Goal: Task Accomplishment & Management: Use online tool/utility

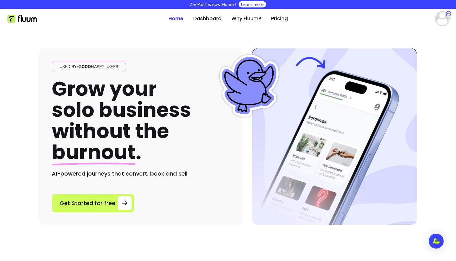
click at [439, 21] on img at bounding box center [442, 18] width 12 height 12
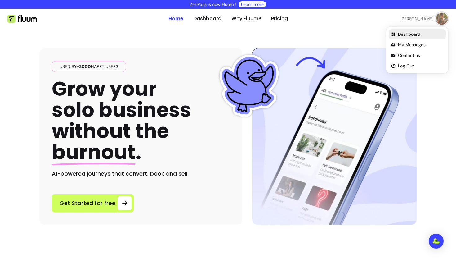
click at [403, 37] on span "Dashboard" at bounding box center [420, 34] width 45 height 6
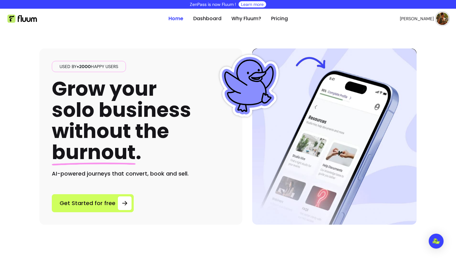
click at [441, 16] on img at bounding box center [442, 18] width 12 height 12
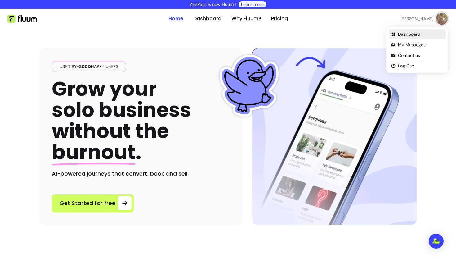
click at [402, 35] on span "Dashboard" at bounding box center [420, 34] width 45 height 6
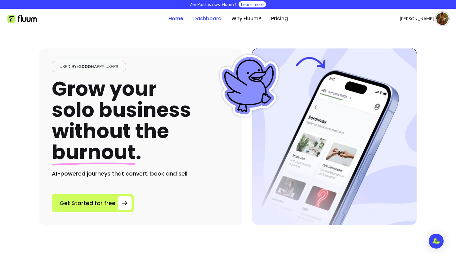
click at [206, 20] on link "Dashboard" at bounding box center [207, 18] width 28 height 7
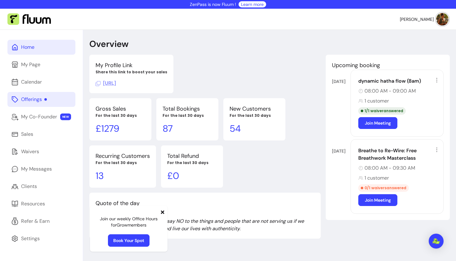
click at [43, 100] on div "Offerings" at bounding box center [34, 99] width 26 height 7
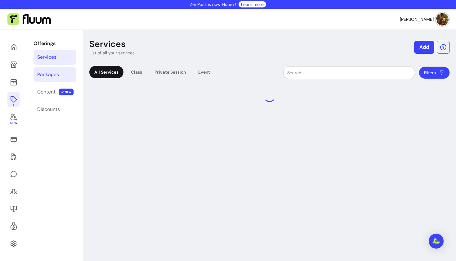
click at [49, 79] on link "Packages" at bounding box center [55, 74] width 43 height 15
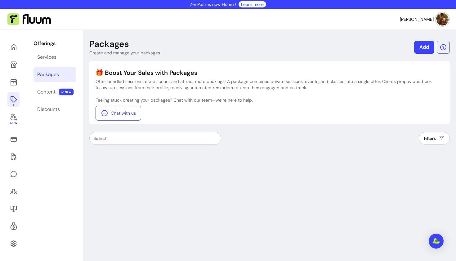
click at [70, 78] on link "Packages" at bounding box center [55, 74] width 43 height 15
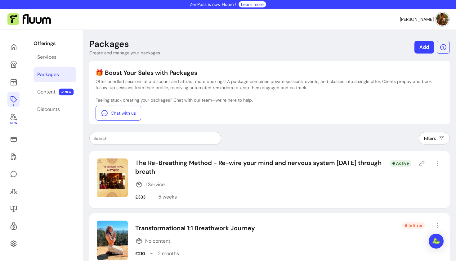
click at [417, 51] on link "Add" at bounding box center [425, 47] width 20 height 13
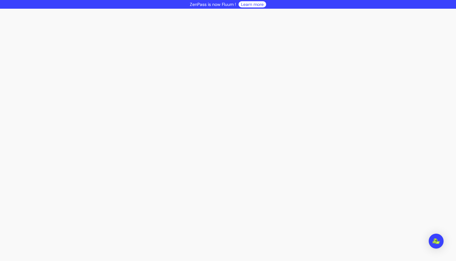
select select "***"
select select "****"
